Goal: Task Accomplishment & Management: Use online tool/utility

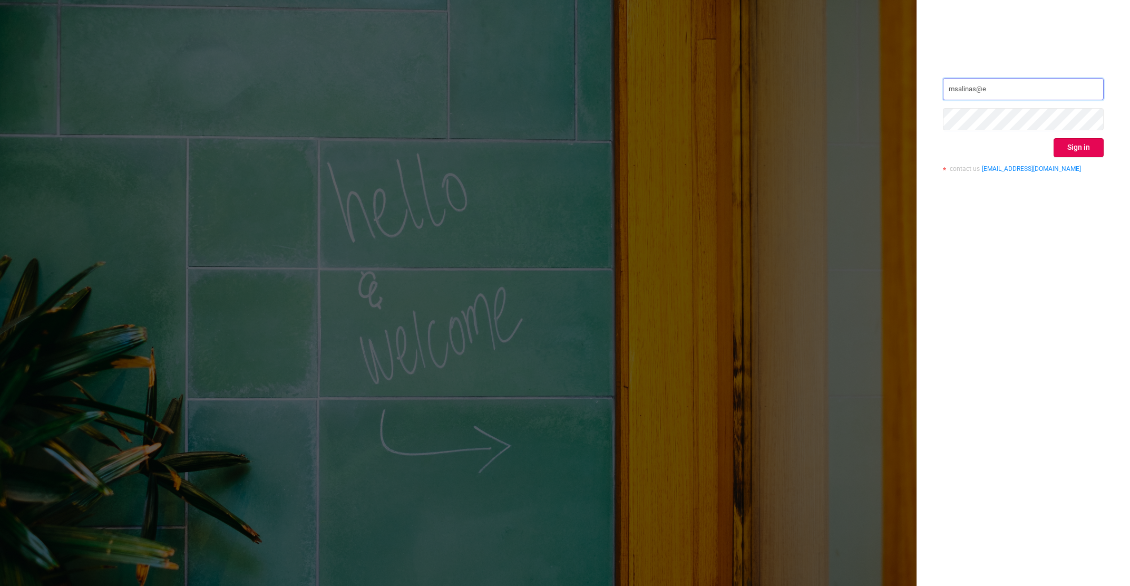
click at [1014, 87] on input "msalinas@e" at bounding box center [1023, 89] width 161 height 22
paste input "-[URL]"
type input "[EMAIL_ADDRESS][DOMAIN_NAME]"
click at [1071, 150] on button "Sign in" at bounding box center [1079, 147] width 50 height 19
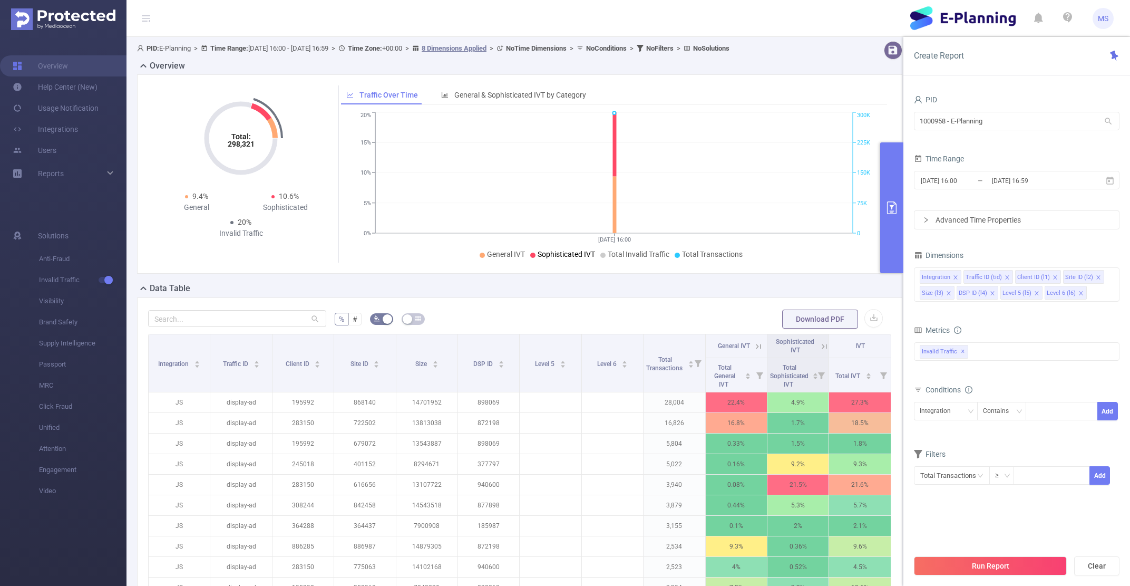
click at [581, 254] on span "Sophisticated IVT" at bounding box center [566, 254] width 57 height 8
click at [514, 89] on div "General & Sophisticated IVT by Category" at bounding box center [514, 95] width 156 height 20
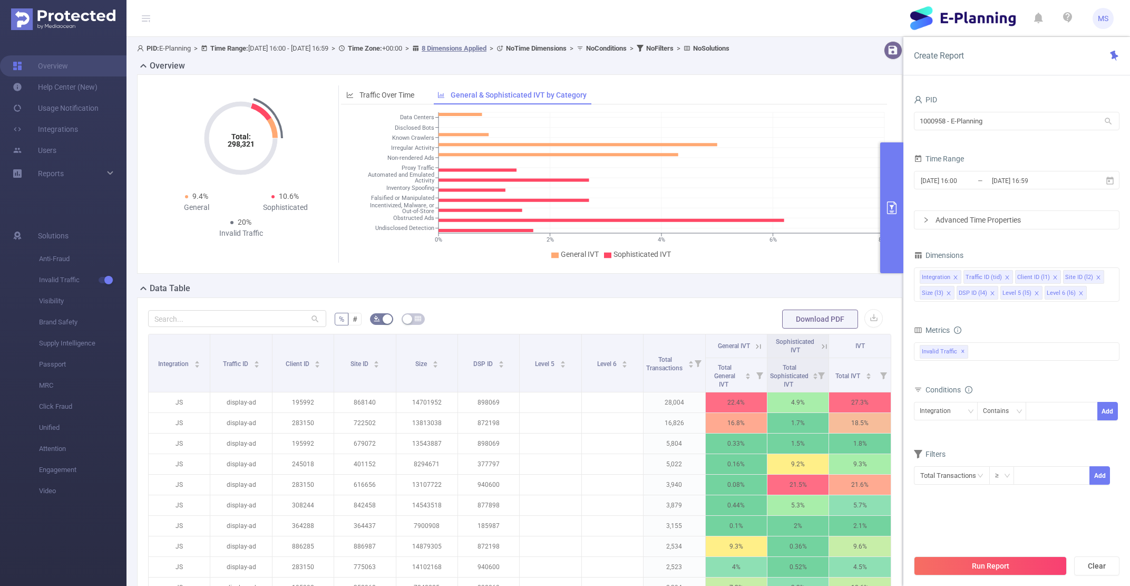
click at [454, 112] on icon "0% 2% 4% 6% 8% Data Centers Disclosed Bots Known Crawlers Irregular Activity No…" at bounding box center [614, 186] width 546 height 153
click at [455, 116] on icon "0% 2% 4% 6% 8% Data Centers Disclosed Bots Known Crawlers Irregular Activity No…" at bounding box center [614, 186] width 546 height 153
click at [288, 105] on icon "Total: 298,321 Total: 298,321" at bounding box center [240, 137] width 105 height 105
click at [958, 413] on div "Integration" at bounding box center [946, 410] width 52 height 17
click at [944, 480] on li "Site ID (l2)" at bounding box center [946, 483] width 64 height 17
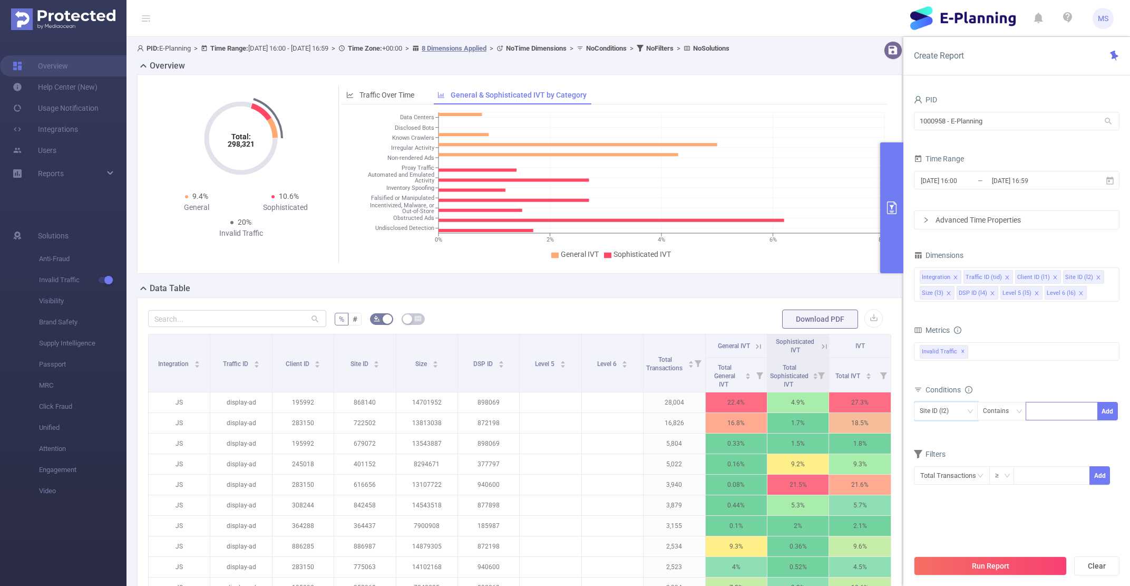
click at [1075, 417] on div at bounding box center [1062, 410] width 61 height 17
click at [1009, 403] on div "Contains" at bounding box center [1002, 411] width 50 height 18
click at [1056, 410] on div at bounding box center [1062, 410] width 61 height 17
click at [222, 324] on input "text" at bounding box center [237, 318] width 178 height 17
click at [1056, 414] on div at bounding box center [1062, 410] width 61 height 17
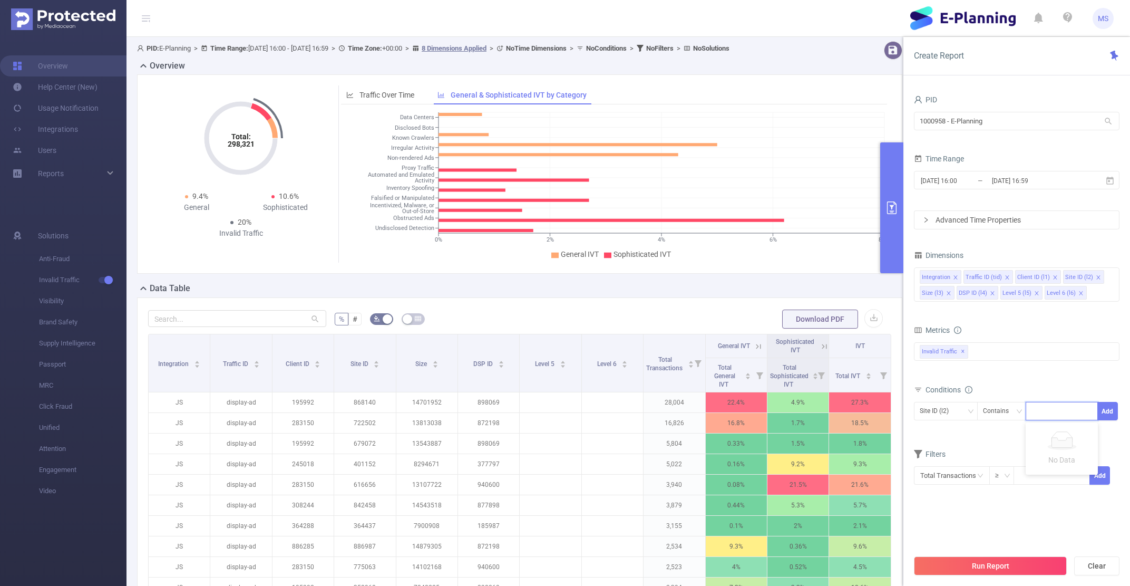
type input "0"
type input "910322"
drag, startPoint x: 1088, startPoint y: 413, endPoint x: 1105, endPoint y: 416, distance: 17.2
click at [1104, 416] on span "Site ID (l2) Contains 910322 Add" at bounding box center [1017, 411] width 206 height 18
click at [1105, 416] on button "Add" at bounding box center [1107, 411] width 21 height 18
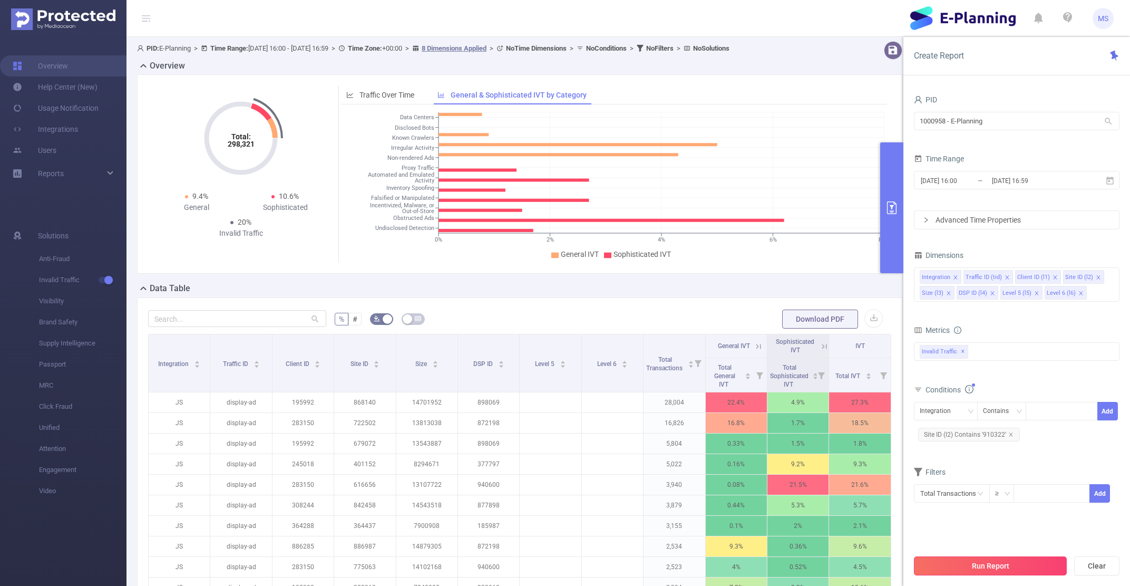
click at [1008, 560] on button "Run Report" at bounding box center [990, 565] width 153 height 19
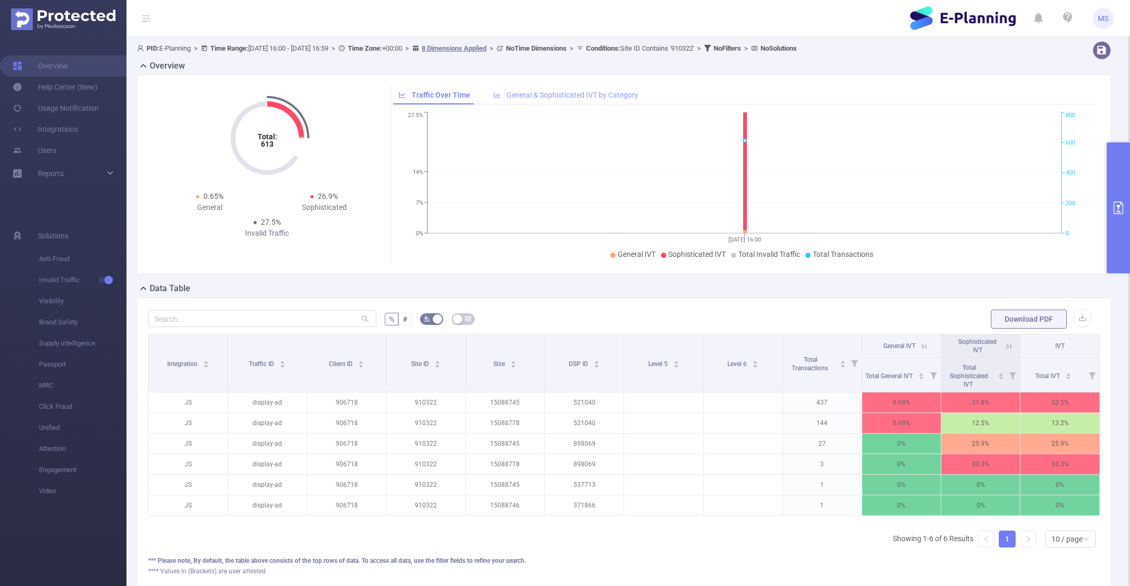
click at [578, 94] on span "General & Sophisticated IVT by Category" at bounding box center [573, 95] width 132 height 8
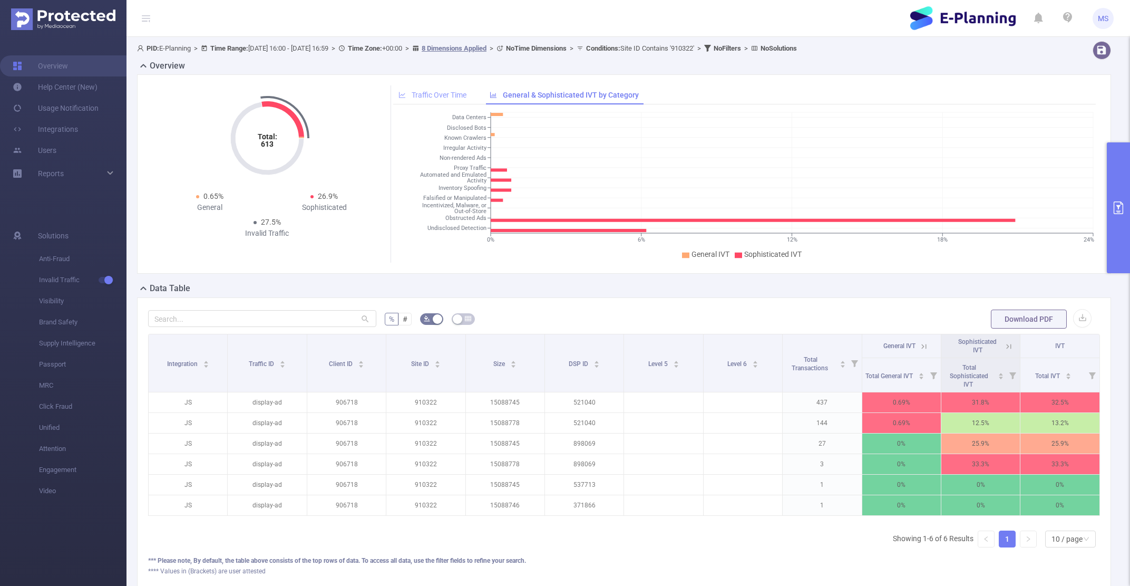
click at [461, 89] on div "Traffic Over Time" at bounding box center [432, 95] width 79 height 20
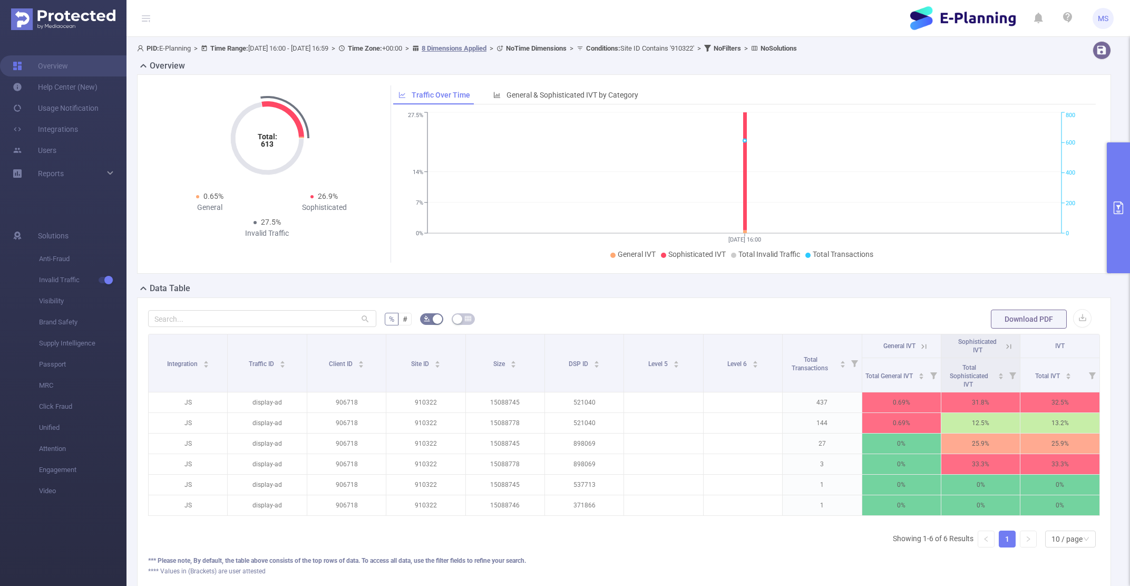
click at [530, 84] on div "Total: 613 Total: 613 0.65% General 26.9% Sophisticated 27.5% Invalid Traffic T…" at bounding box center [624, 173] width 974 height 199
click at [609, 89] on div "General & Sophisticated IVT by Category" at bounding box center [566, 95] width 156 height 20
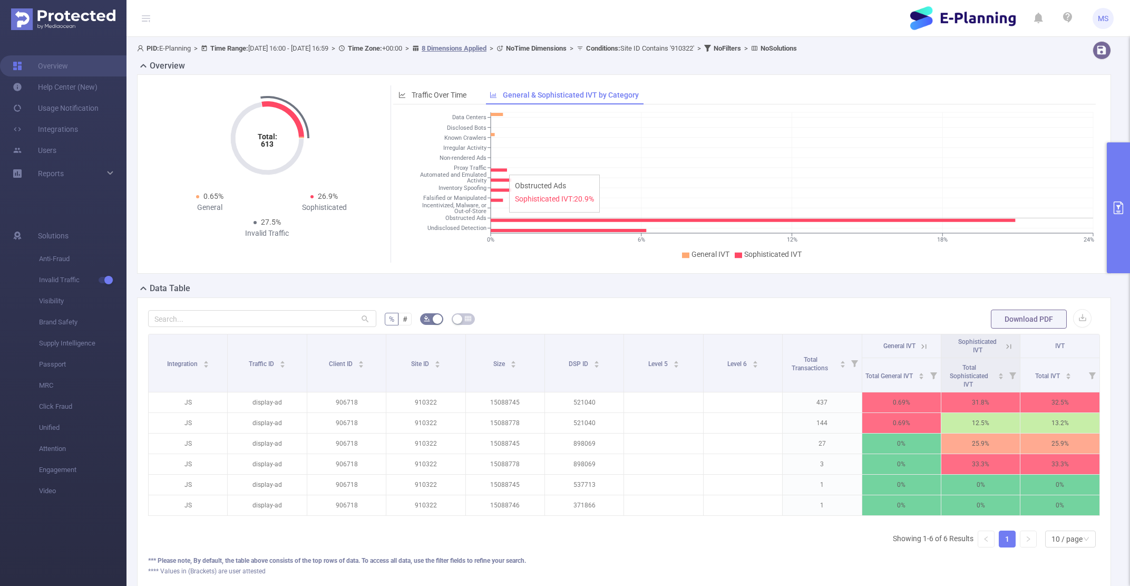
click at [504, 223] on icon "0% 6% 12% 18% 24% Data Centers Disclosed Bots Known Crawlers Irregular Activity…" at bounding box center [744, 186] width 703 height 153
click at [450, 228] on tspan "Undisclosed Detection" at bounding box center [456, 228] width 59 height 7
click at [1115, 271] on button "primary" at bounding box center [1118, 207] width 23 height 131
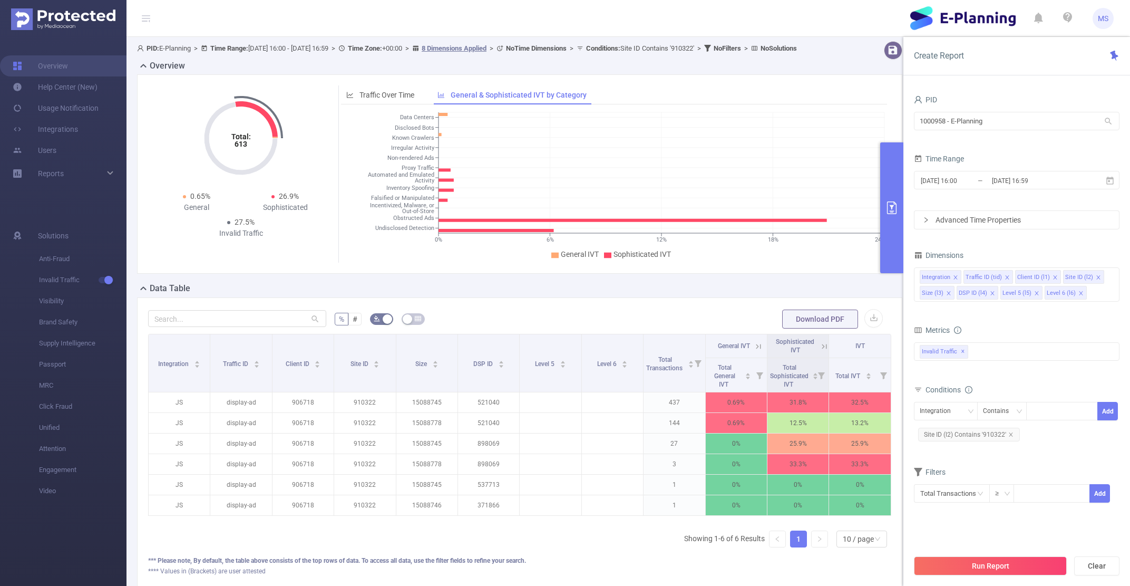
click at [954, 259] on span "Dimensions" at bounding box center [939, 255] width 50 height 8
click at [991, 297] on span at bounding box center [992, 293] width 5 height 12
click at [1053, 277] on icon "icon: close" at bounding box center [1055, 277] width 4 height 4
click at [1085, 279] on icon "icon: close" at bounding box center [1087, 277] width 5 height 5
click at [996, 353] on div "Invalid Traffic ✕" at bounding box center [1015, 351] width 206 height 18
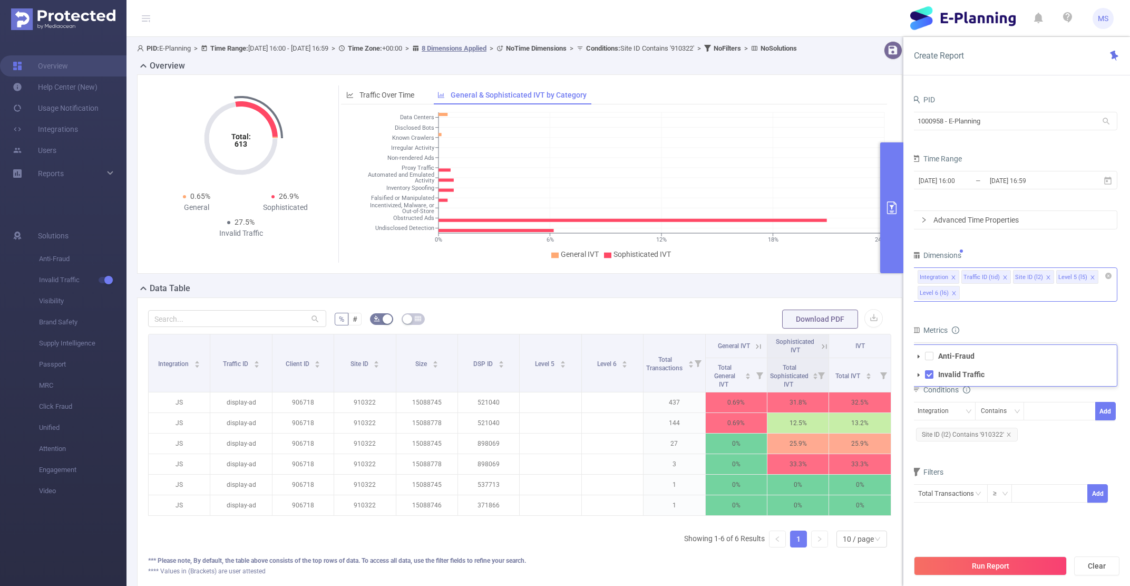
click at [1016, 464] on form "Dimensions Integration Traffic ID (tid) Site ID (l2) Level 5 (l5) Level 6 (l6) …" at bounding box center [1015, 382] width 206 height 268
click at [994, 559] on button "Run Report" at bounding box center [990, 565] width 153 height 19
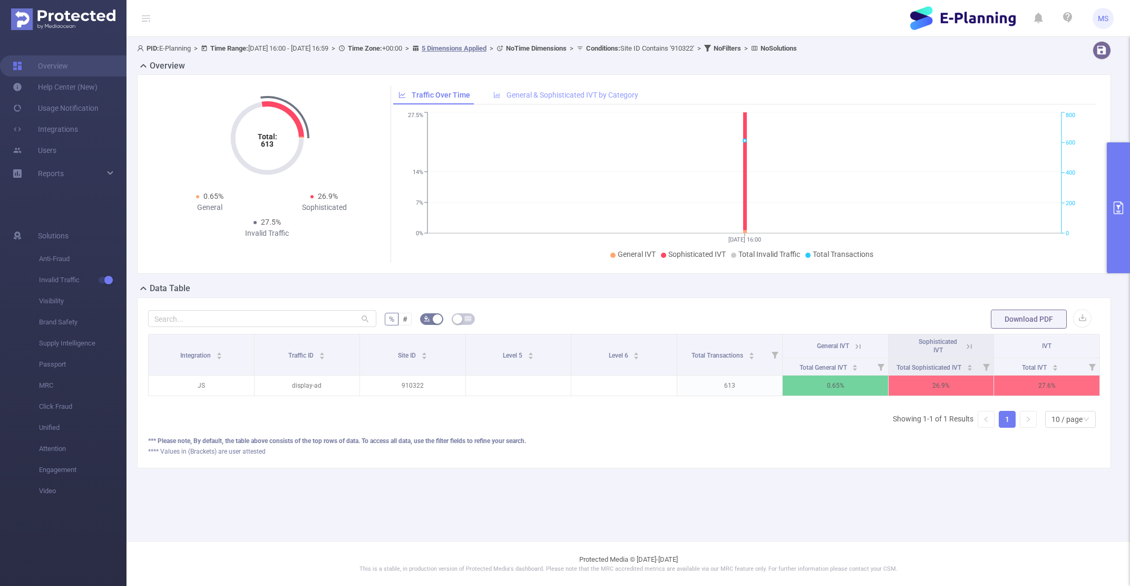
click at [542, 94] on span "General & Sophisticated IVT by Category" at bounding box center [573, 95] width 132 height 8
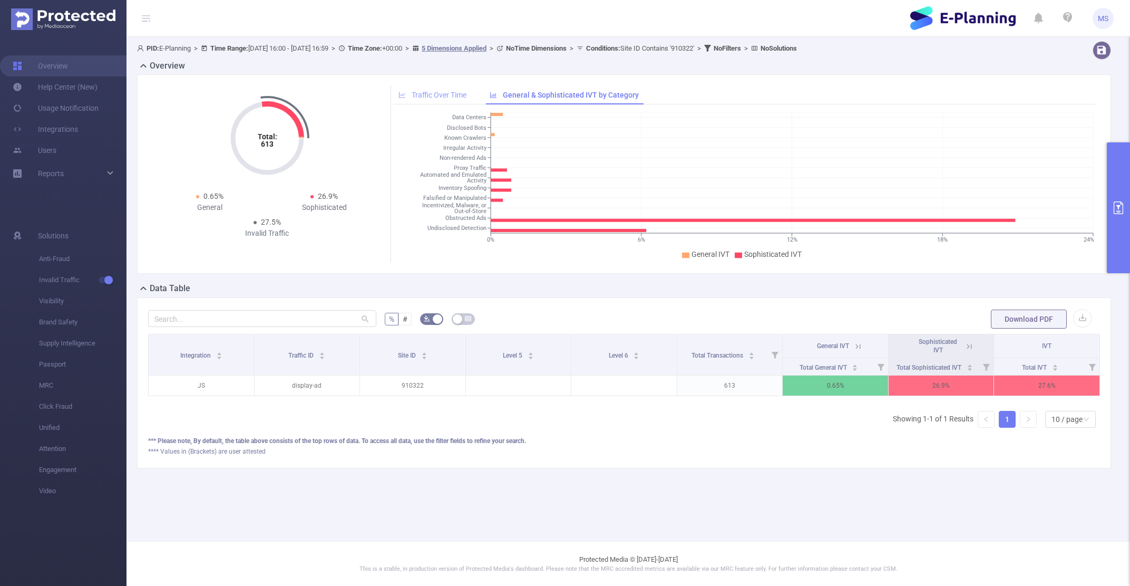
click at [439, 101] on div "Traffic Over Time" at bounding box center [432, 95] width 79 height 20
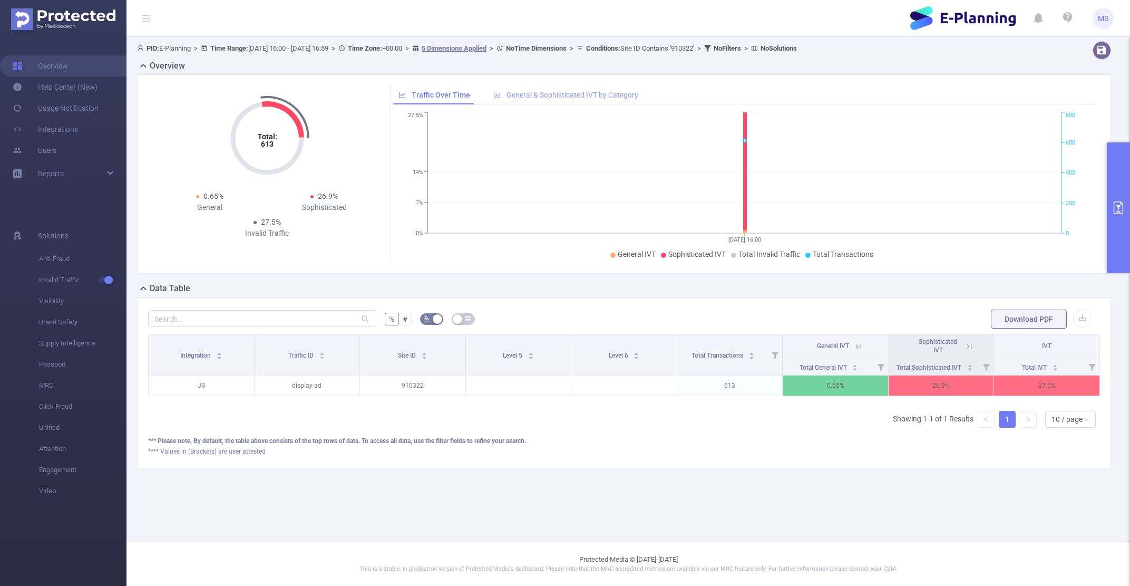
click at [521, 100] on div "General & Sophisticated IVT by Category" at bounding box center [566, 95] width 156 height 20
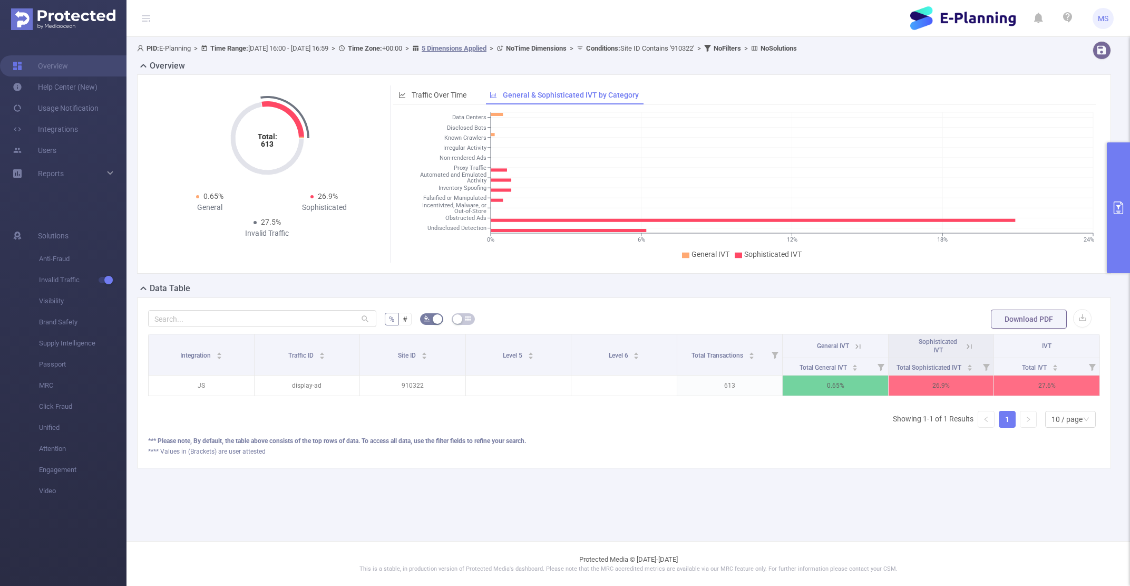
click at [1123, 241] on button "primary" at bounding box center [1118, 207] width 23 height 131
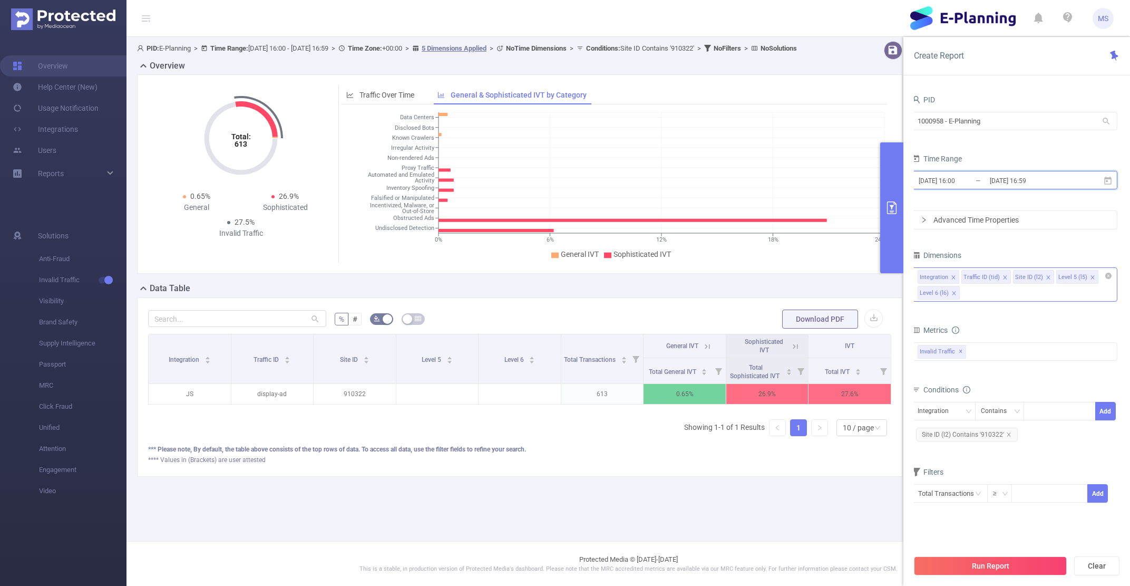
click at [943, 172] on span "[DATE] 16:00 _ [DATE] 16:59" at bounding box center [1015, 180] width 206 height 18
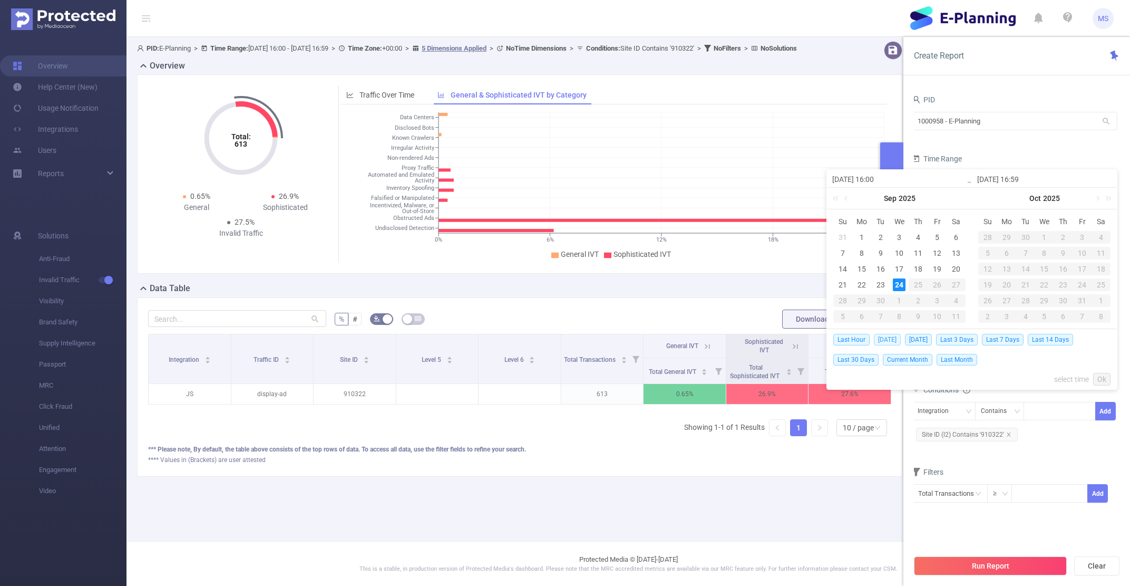
click at [881, 337] on span "[DATE]" at bounding box center [887, 340] width 27 height 12
type input "[DATE] 00:00"
type input "[DATE] 23:59"
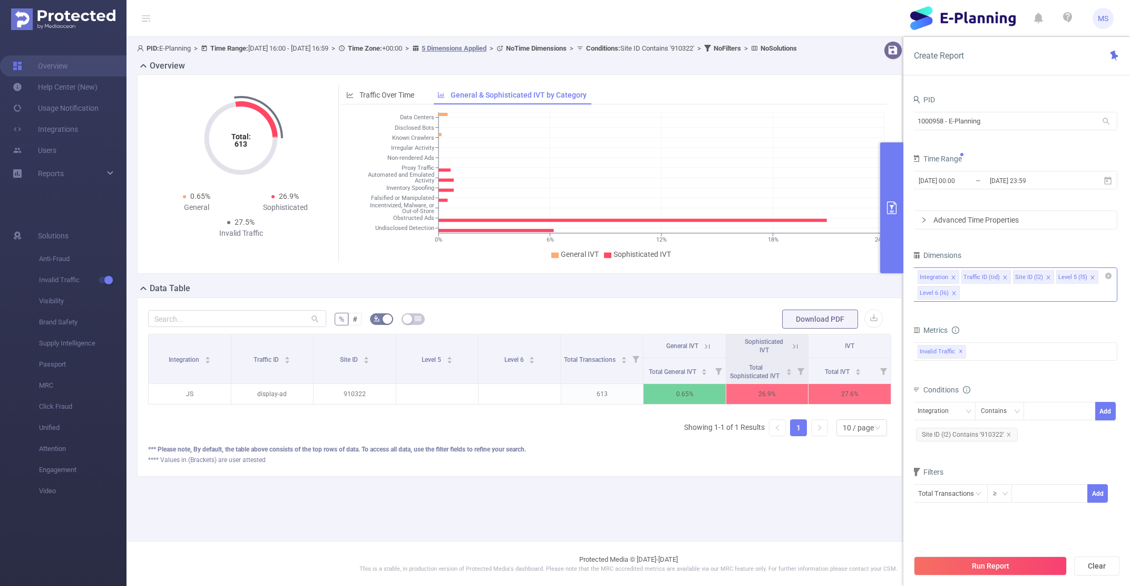
click at [957, 563] on button "Run Report" at bounding box center [990, 565] width 153 height 19
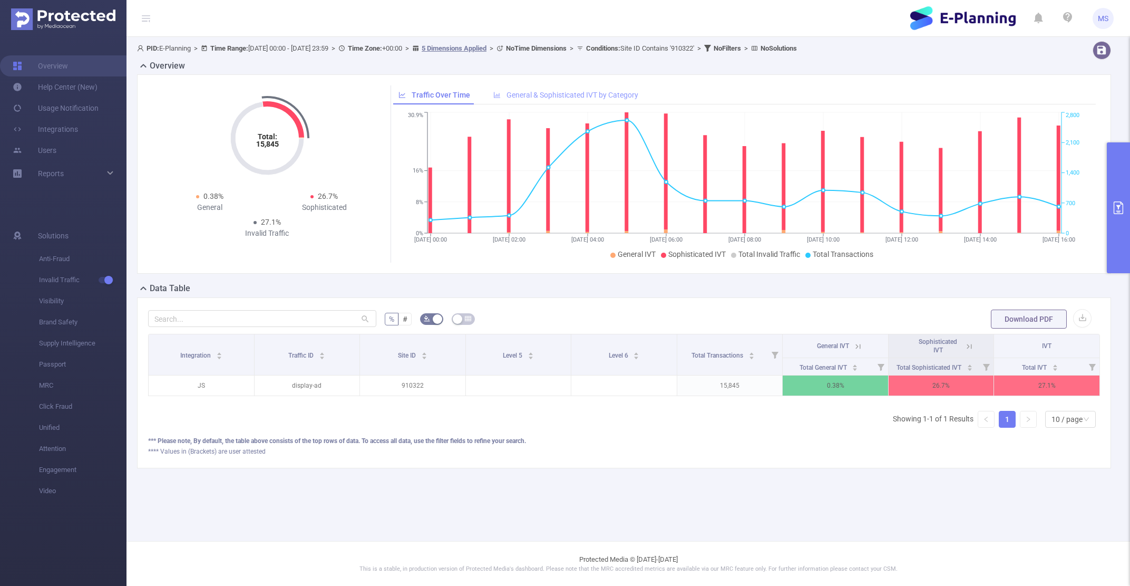
click at [577, 102] on div "General & Sophisticated IVT by Category" at bounding box center [566, 95] width 156 height 20
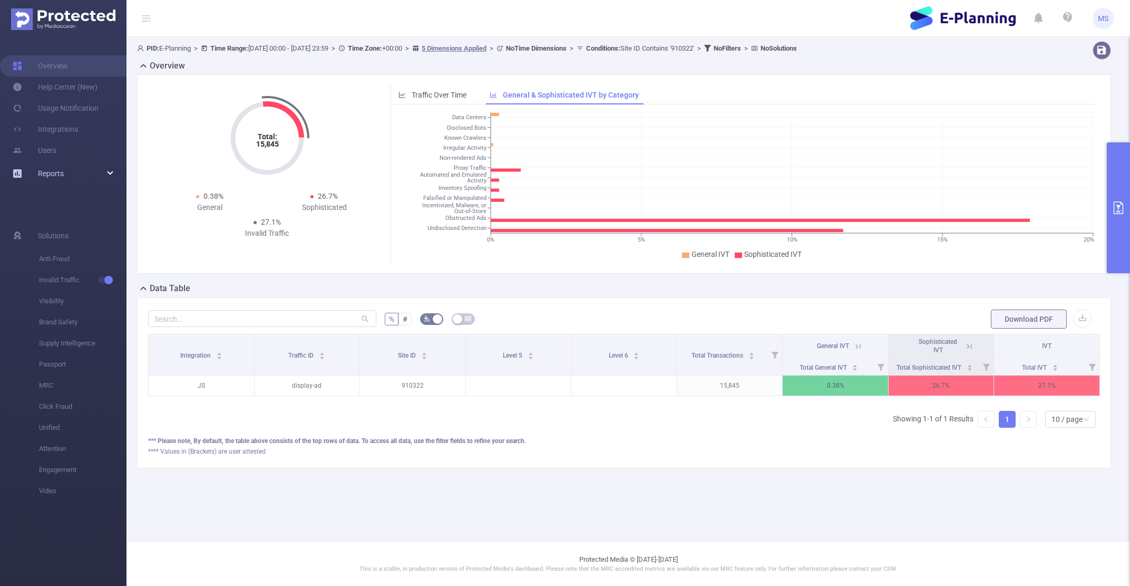
click at [97, 168] on div "Reports" at bounding box center [63, 173] width 127 height 21
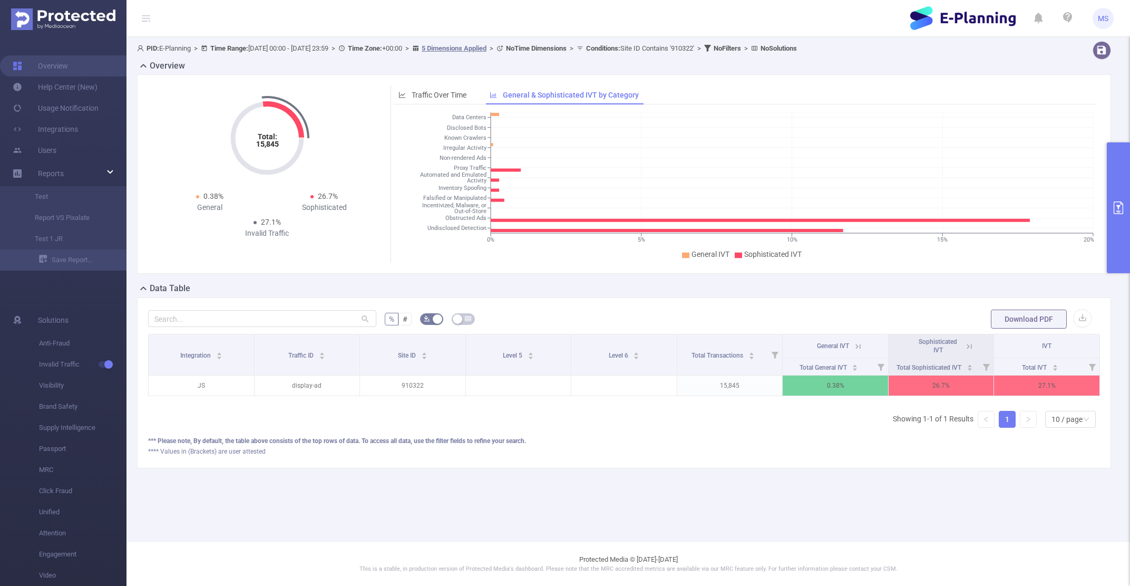
click at [442, 227] on tspan "Undisclosed Detection" at bounding box center [456, 228] width 59 height 7
click at [465, 127] on tspan "Disclosed Bots" at bounding box center [467, 127] width 40 height 7
click at [453, 98] on span "Traffic Over Time" at bounding box center [439, 95] width 55 height 8
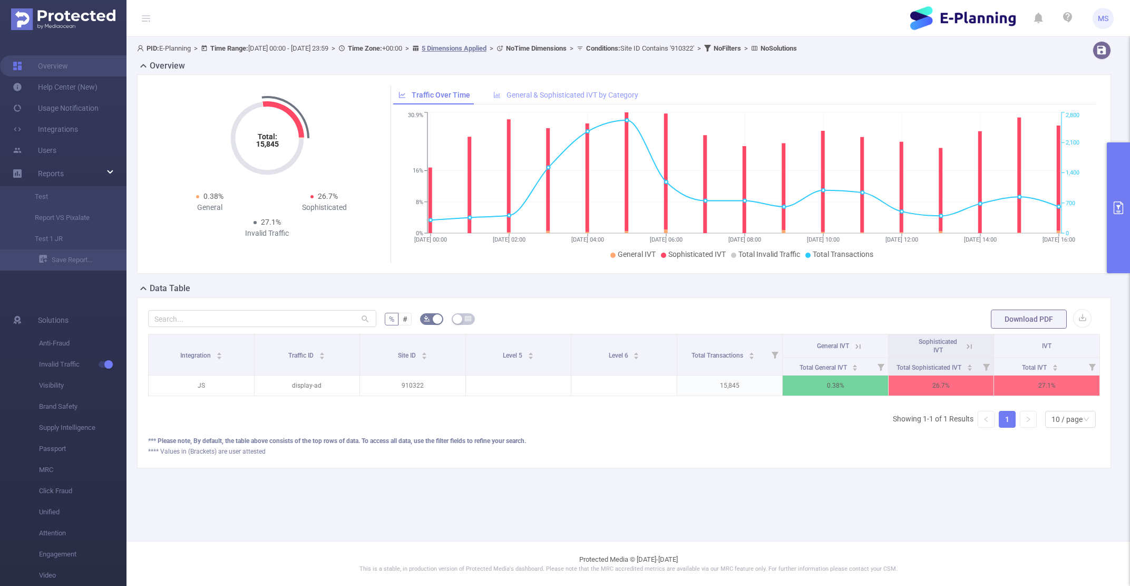
click at [554, 97] on span "General & Sophisticated IVT by Category" at bounding box center [573, 95] width 132 height 8
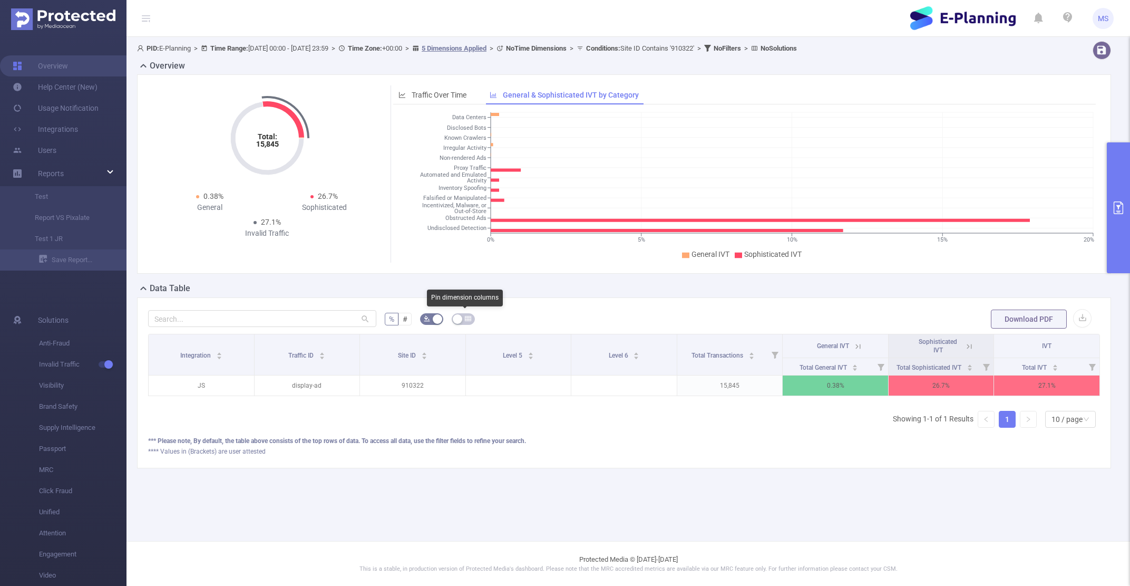
click at [464, 324] on button "button" at bounding box center [463, 319] width 23 height 12
click at [1020, 316] on button "Download PDF" at bounding box center [1029, 318] width 76 height 19
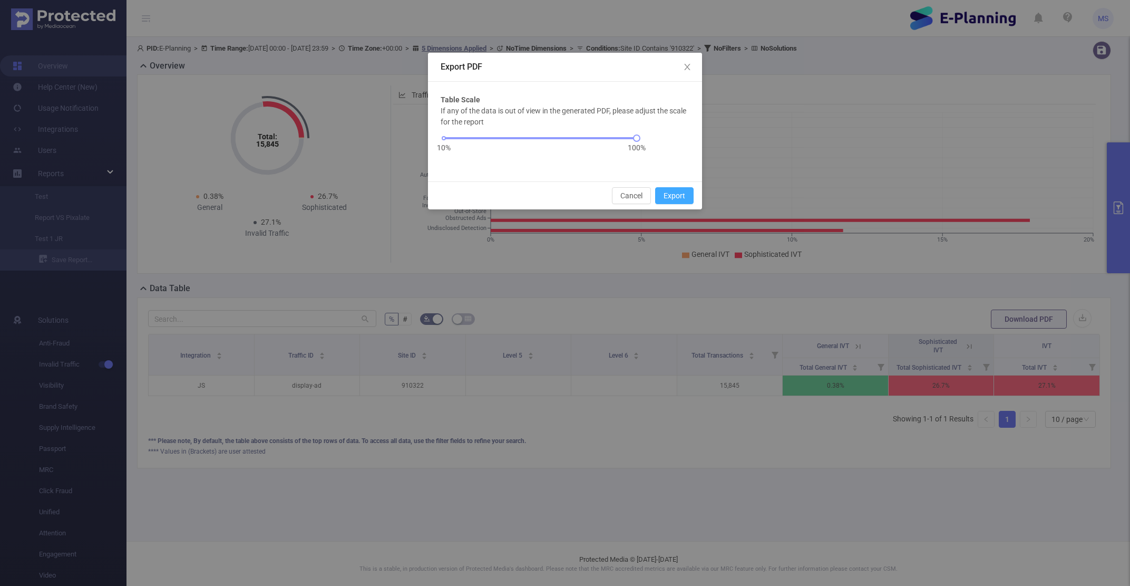
click at [677, 197] on button "Export" at bounding box center [674, 195] width 38 height 17
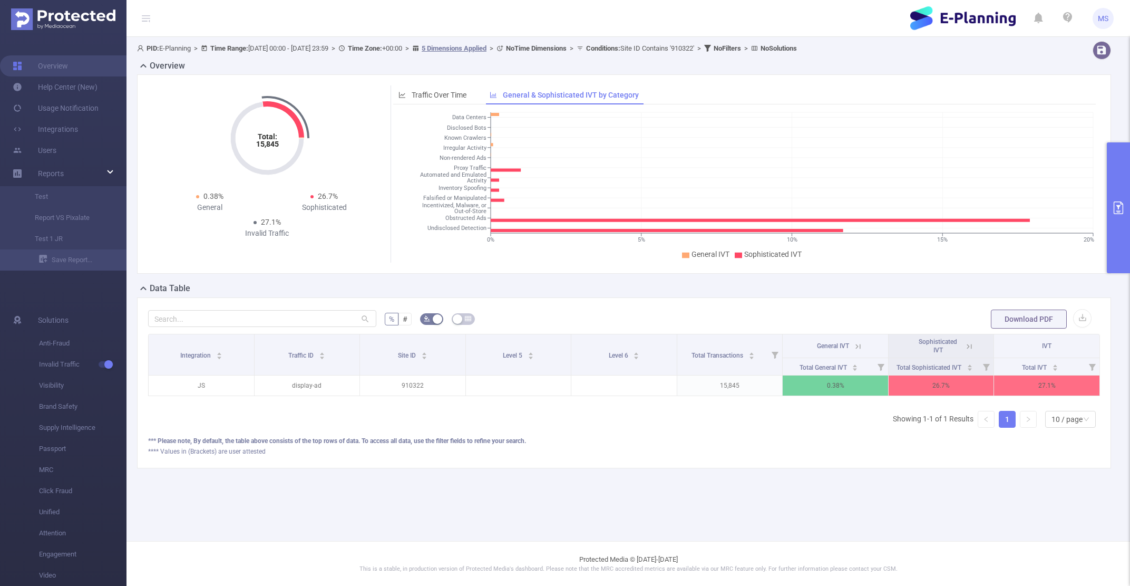
click at [1119, 252] on button "primary" at bounding box center [1118, 207] width 23 height 131
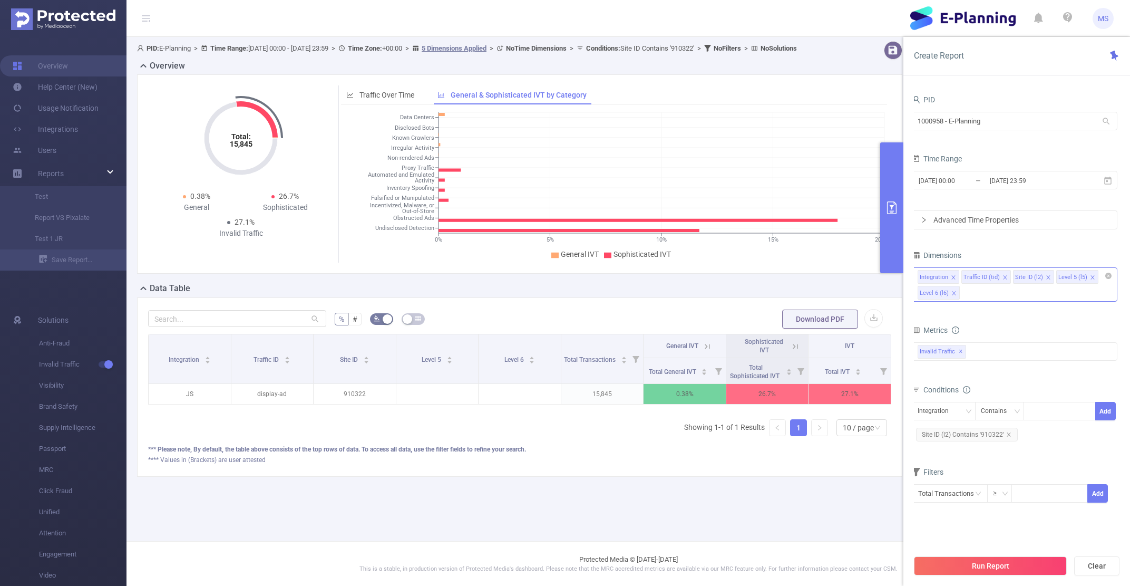
click at [972, 292] on div "Integration Traffic ID (tid) Site ID (l2) Level 5 (l5) Level 6 (l6)" at bounding box center [1015, 284] width 206 height 34
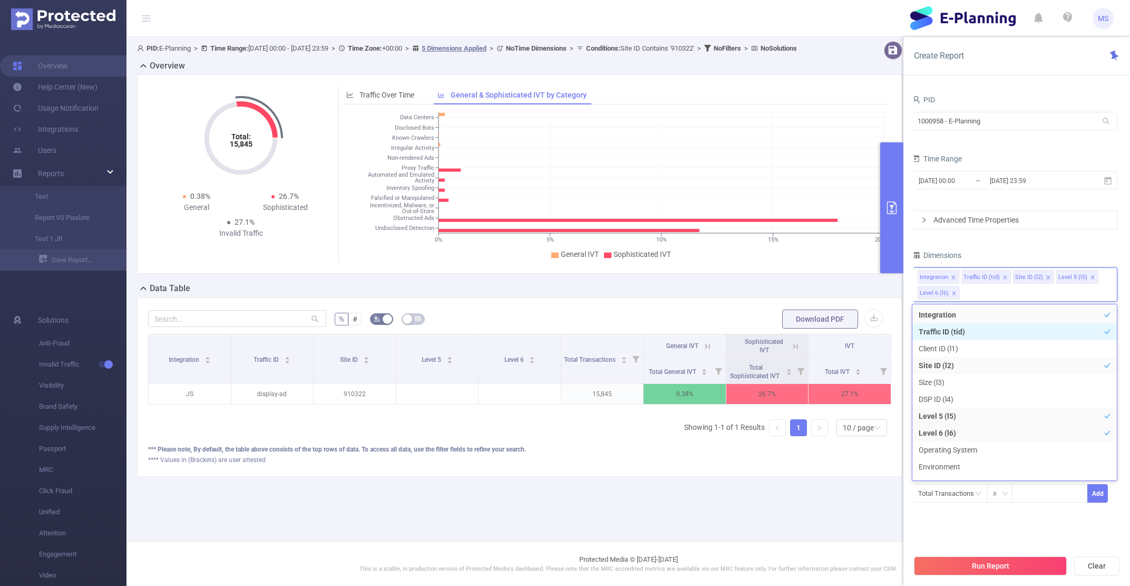
click at [977, 337] on li "Traffic ID (tid)" at bounding box center [1014, 331] width 205 height 17
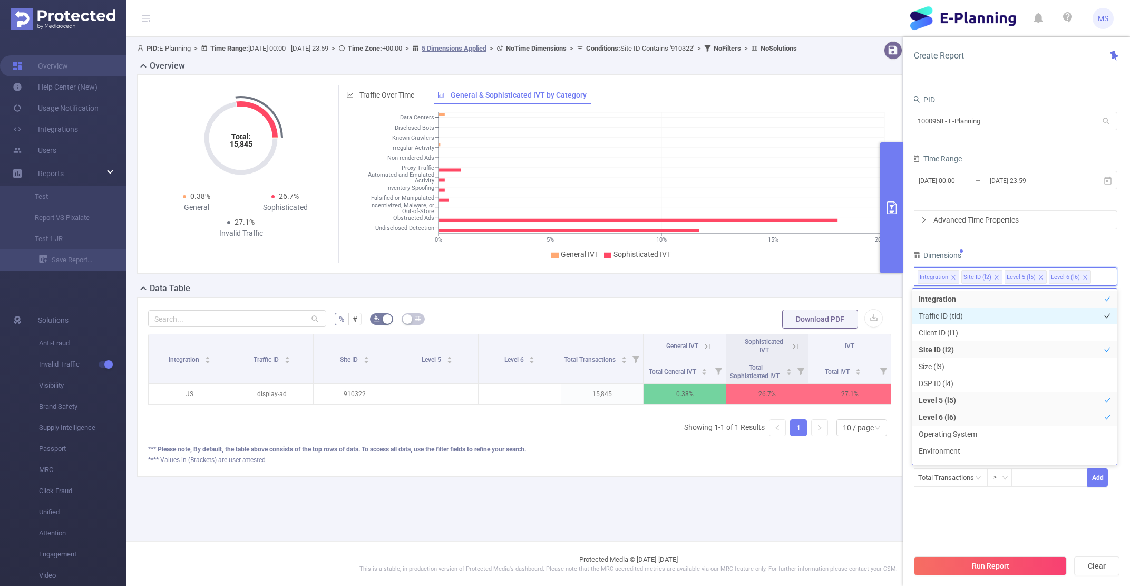
click at [981, 316] on li "Traffic ID (tid)" at bounding box center [1014, 315] width 205 height 17
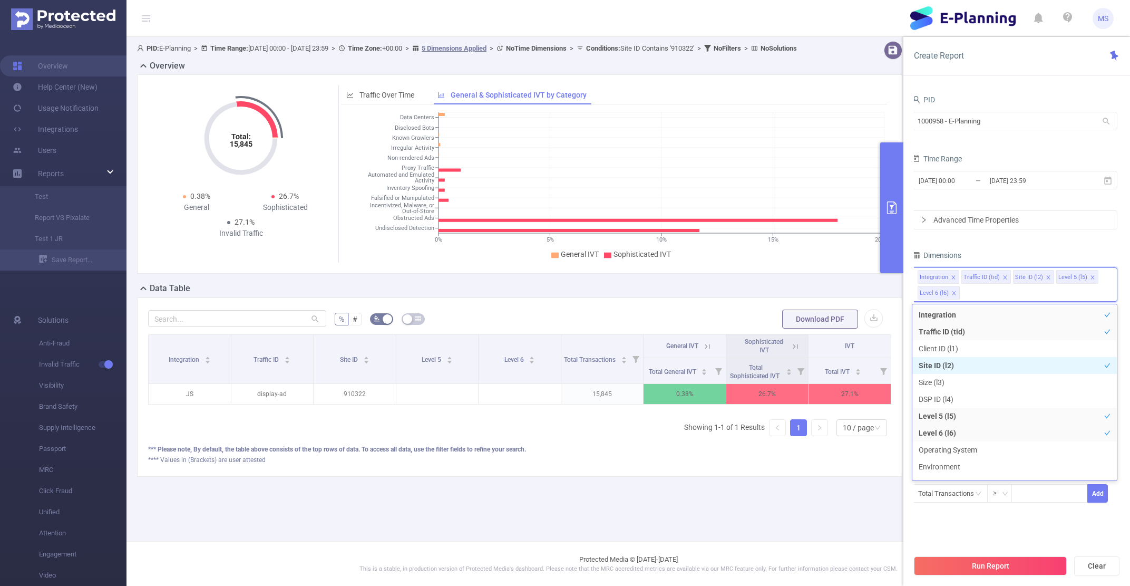
click at [959, 363] on li "Site ID (l2)" at bounding box center [1014, 365] width 205 height 17
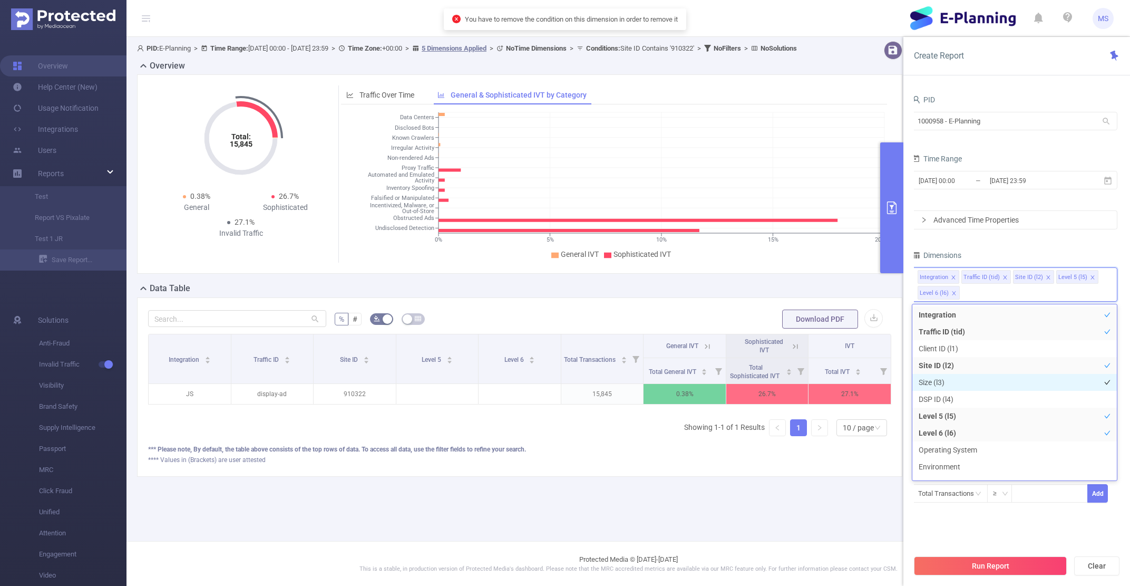
click at [956, 383] on li "Size (l3)" at bounding box center [1014, 382] width 205 height 17
click at [948, 414] on li "Level 5 (l5)" at bounding box center [1014, 415] width 205 height 17
click at [944, 442] on li "Operating System" at bounding box center [1014, 449] width 205 height 17
click at [944, 444] on li "Operating System" at bounding box center [1014, 449] width 205 height 17
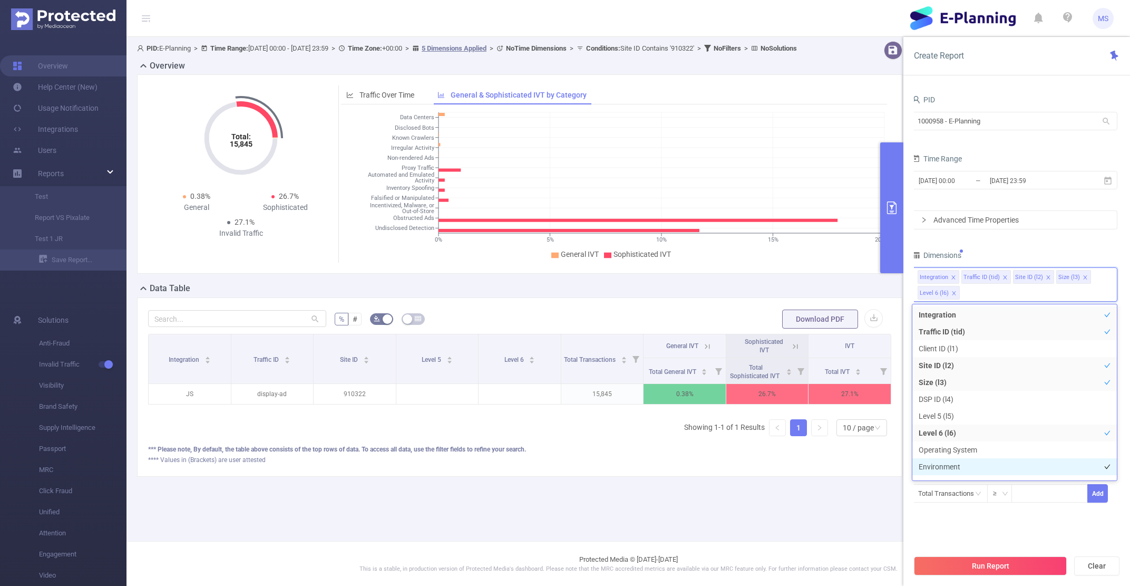
click at [944, 466] on li "Environment" at bounding box center [1014, 466] width 205 height 17
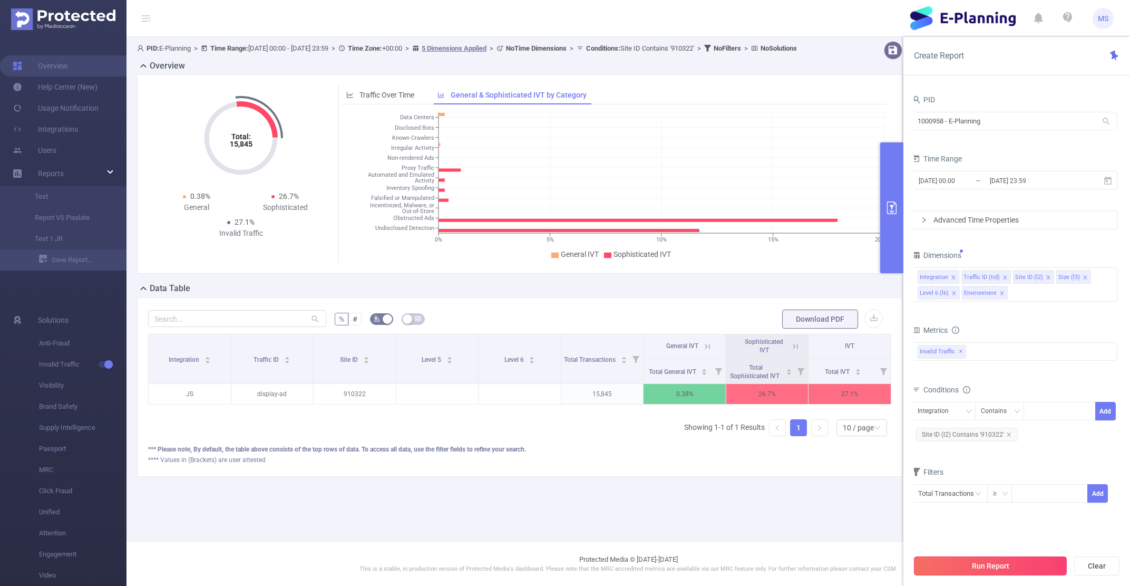
click at [1025, 557] on button "Run Report" at bounding box center [990, 565] width 153 height 19
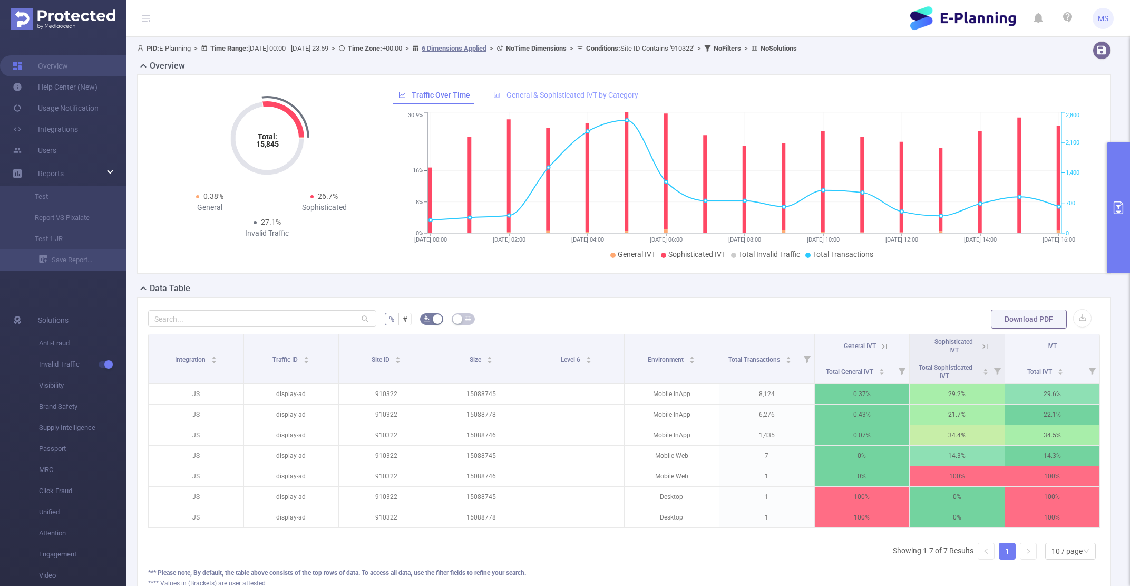
click at [573, 96] on span "General & Sophisticated IVT by Category" at bounding box center [573, 95] width 132 height 8
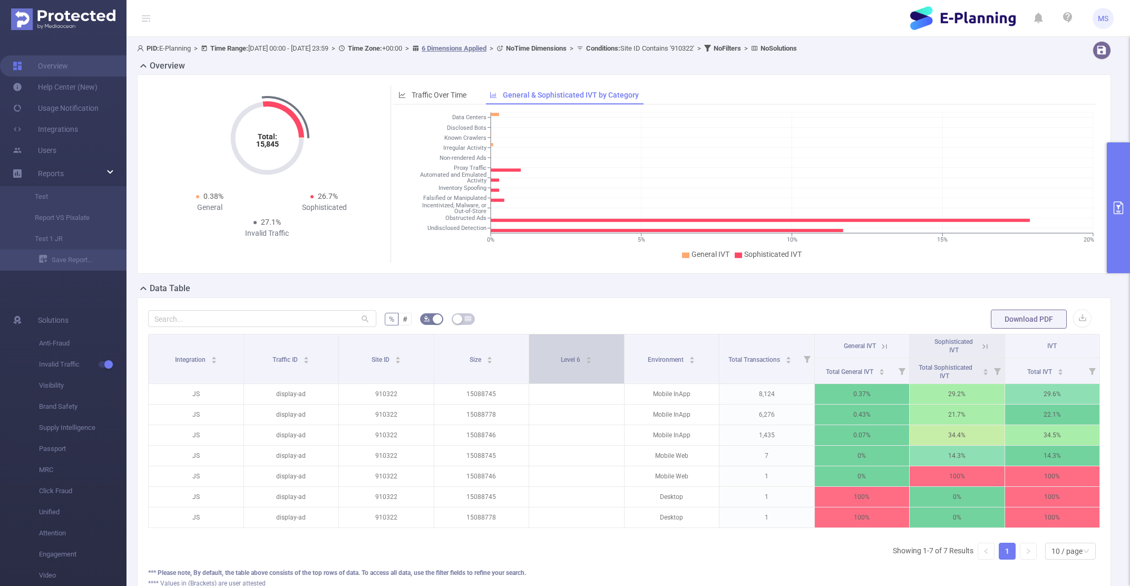
scroll to position [0, 2]
click at [1125, 246] on button "primary" at bounding box center [1118, 207] width 23 height 131
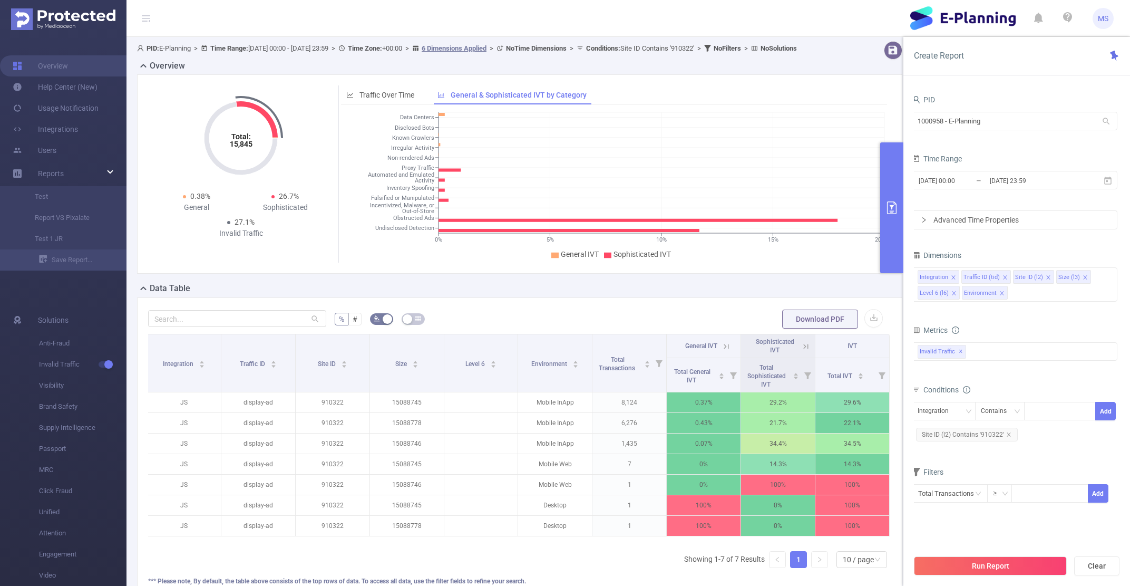
click at [1083, 277] on icon "icon: close" at bounding box center [1085, 277] width 4 height 4
click at [1086, 277] on li "Level 6 (l6)" at bounding box center [1077, 277] width 42 height 14
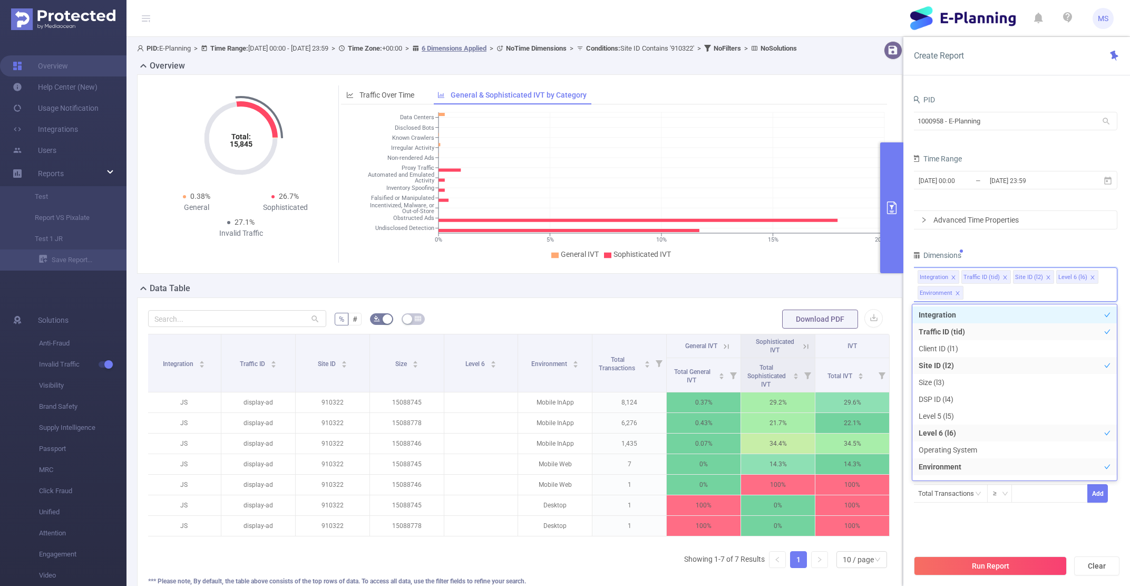
click at [1092, 277] on icon "icon: close" at bounding box center [1092, 277] width 5 height 5
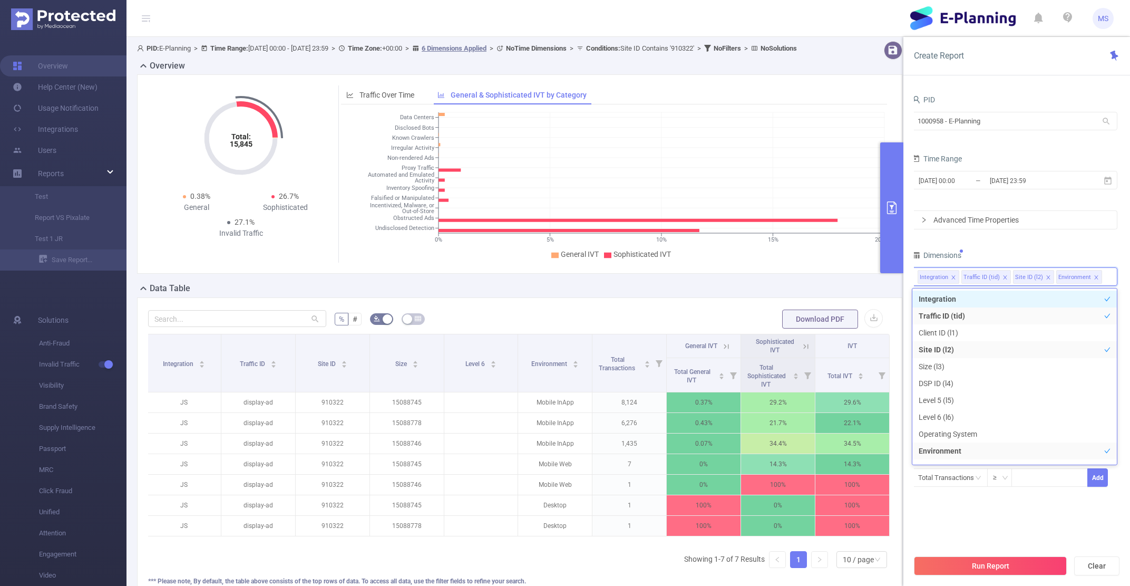
click at [1052, 256] on div "Dimensions" at bounding box center [1015, 256] width 206 height 17
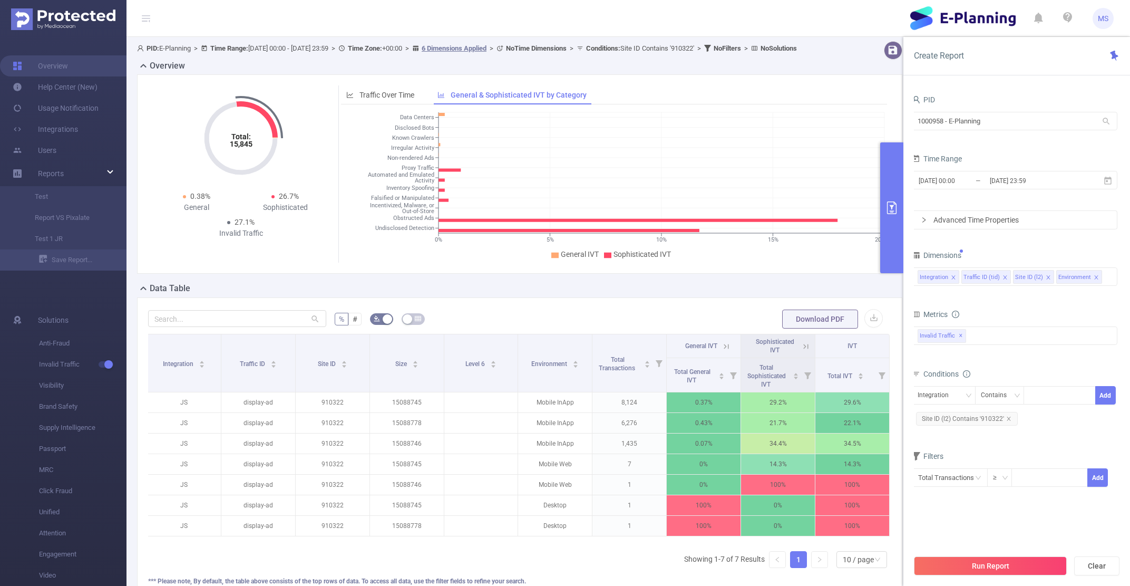
click at [1006, 278] on icon "icon: close" at bounding box center [1005, 277] width 5 height 5
click at [1019, 570] on button "Run Report" at bounding box center [990, 565] width 153 height 19
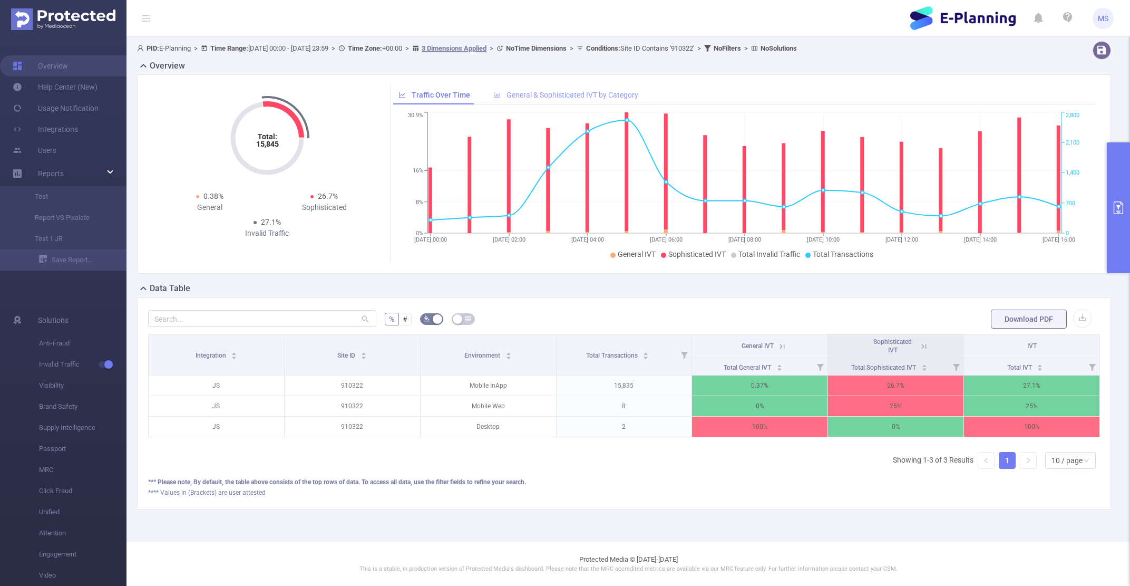
click at [553, 96] on span "General & Sophisticated IVT by Category" at bounding box center [573, 95] width 132 height 8
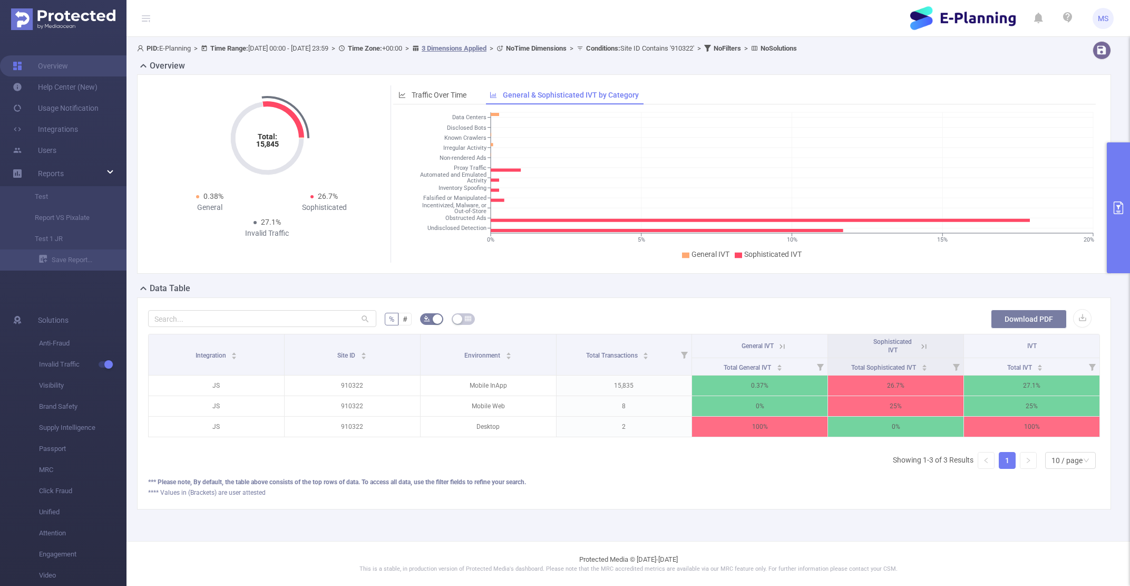
click at [1025, 312] on button "Download PDF" at bounding box center [1029, 318] width 76 height 19
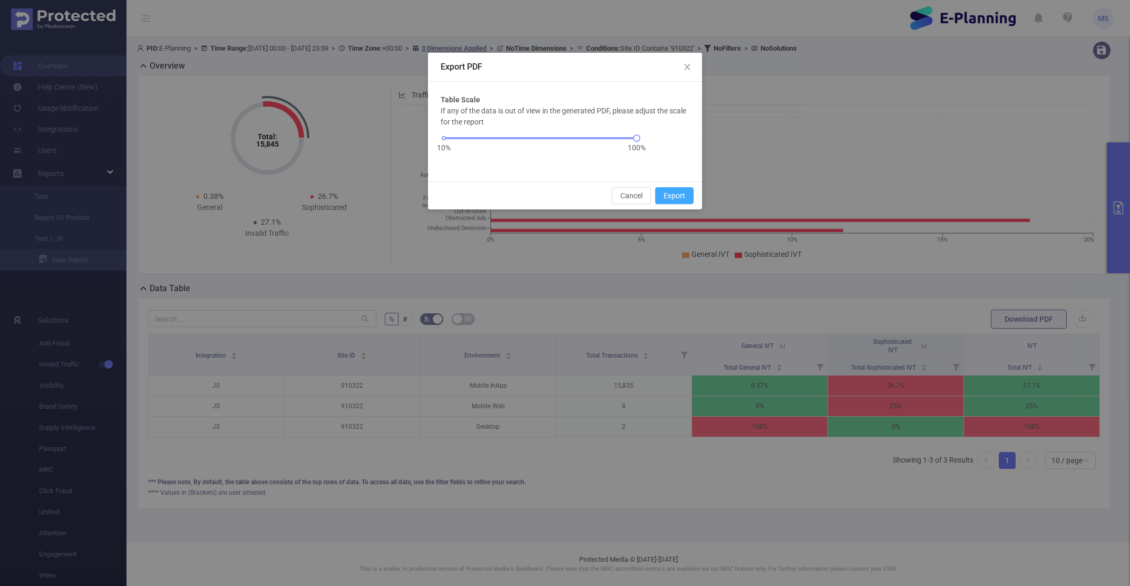
click at [685, 198] on button "Export" at bounding box center [674, 195] width 38 height 17
